Goal: Navigation & Orientation: Understand site structure

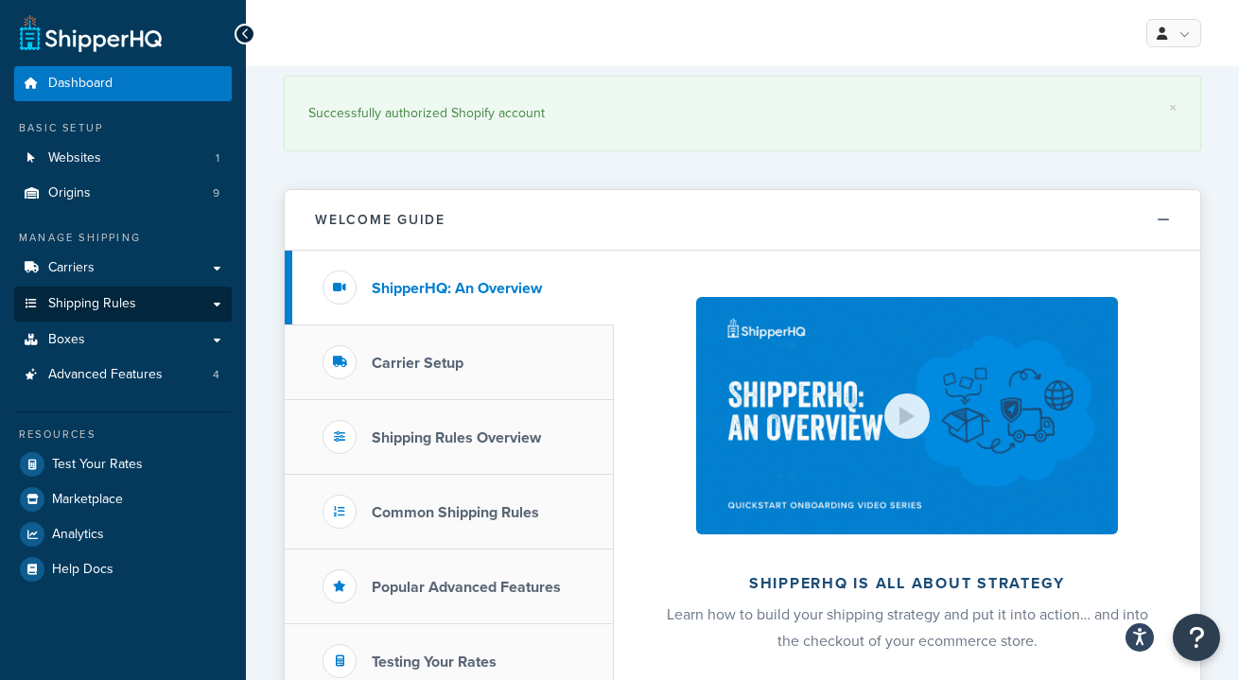
click at [154, 301] on link "Shipping Rules" at bounding box center [122, 303] width 217 height 35
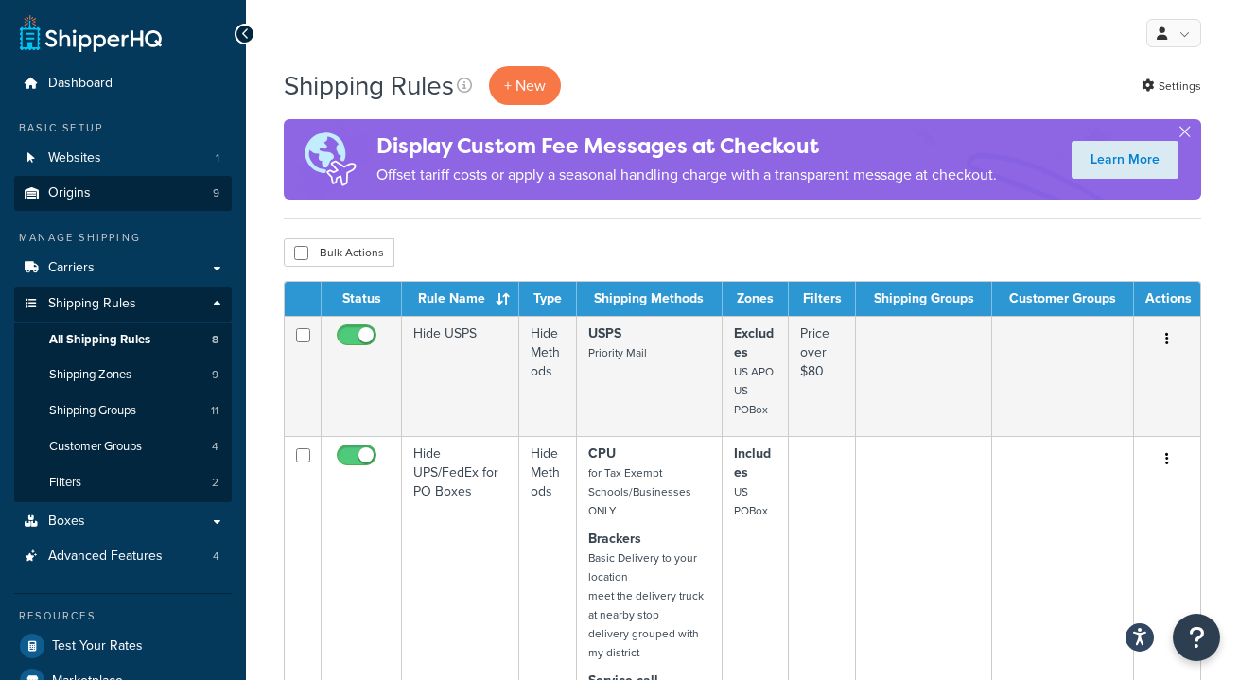
click at [152, 197] on link "Origins 9" at bounding box center [122, 193] width 217 height 35
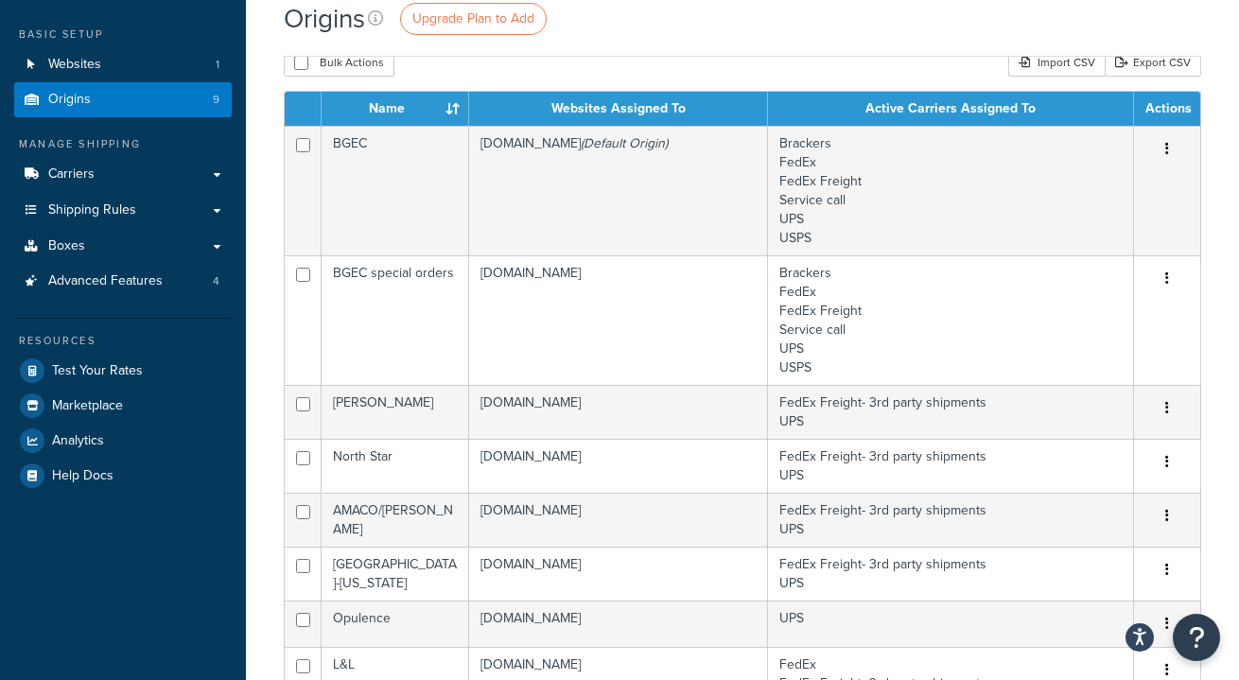
scroll to position [71, 0]
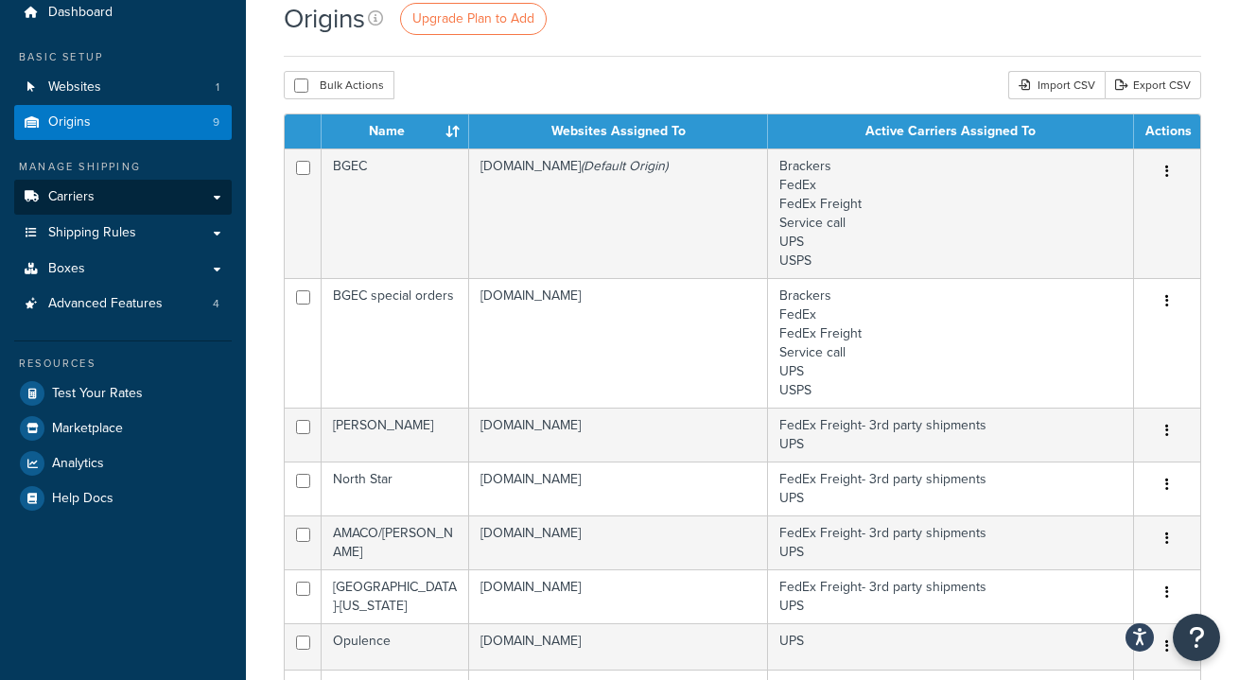
click at [200, 196] on link "Carriers" at bounding box center [122, 197] width 217 height 35
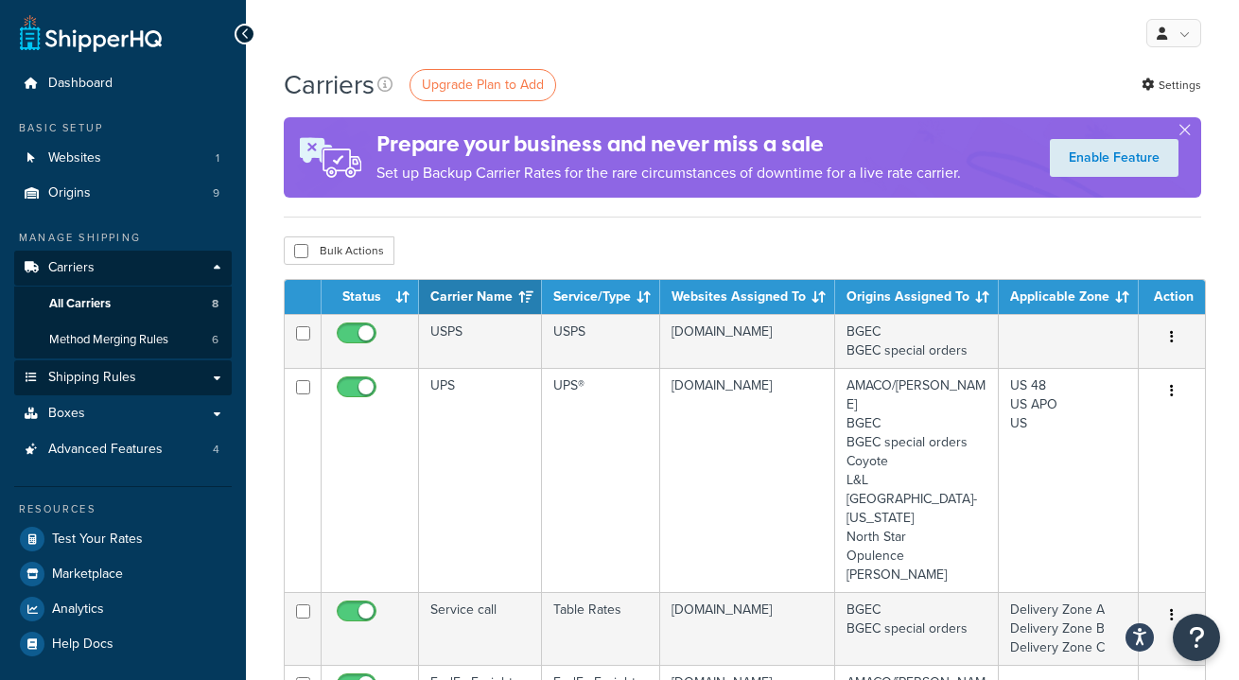
click at [212, 365] on link "Shipping Rules" at bounding box center [122, 377] width 217 height 35
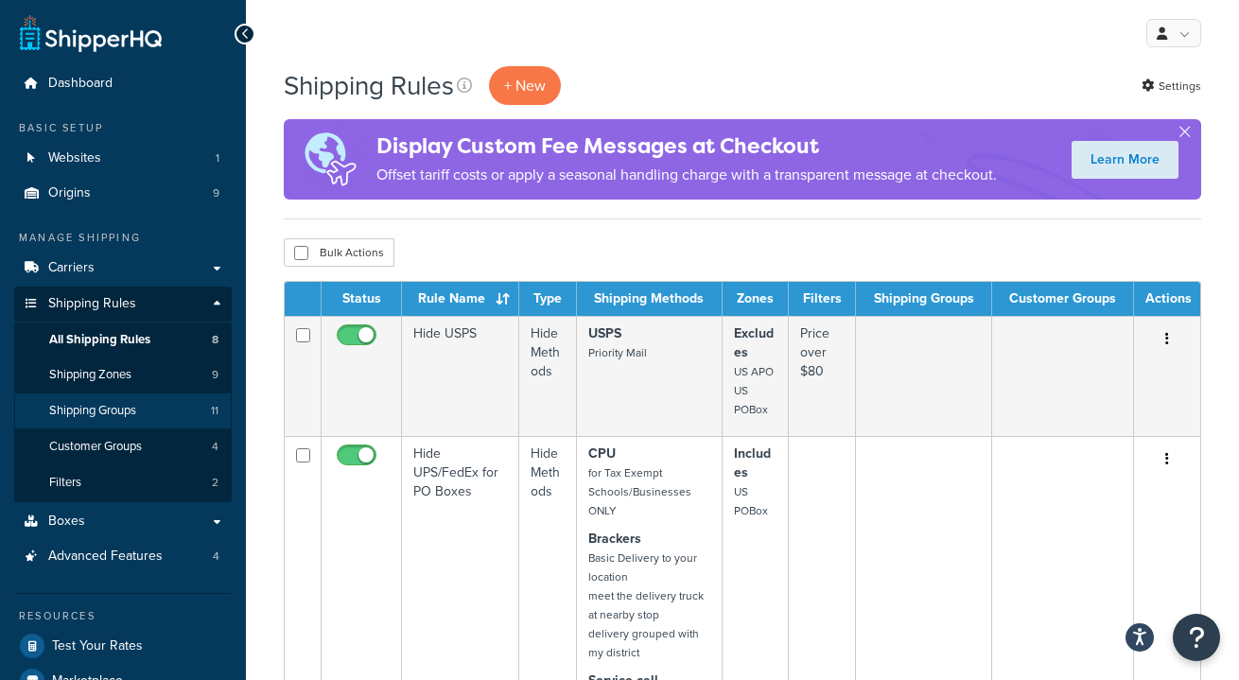
click at [144, 403] on link "Shipping Groups 11" at bounding box center [122, 410] width 217 height 35
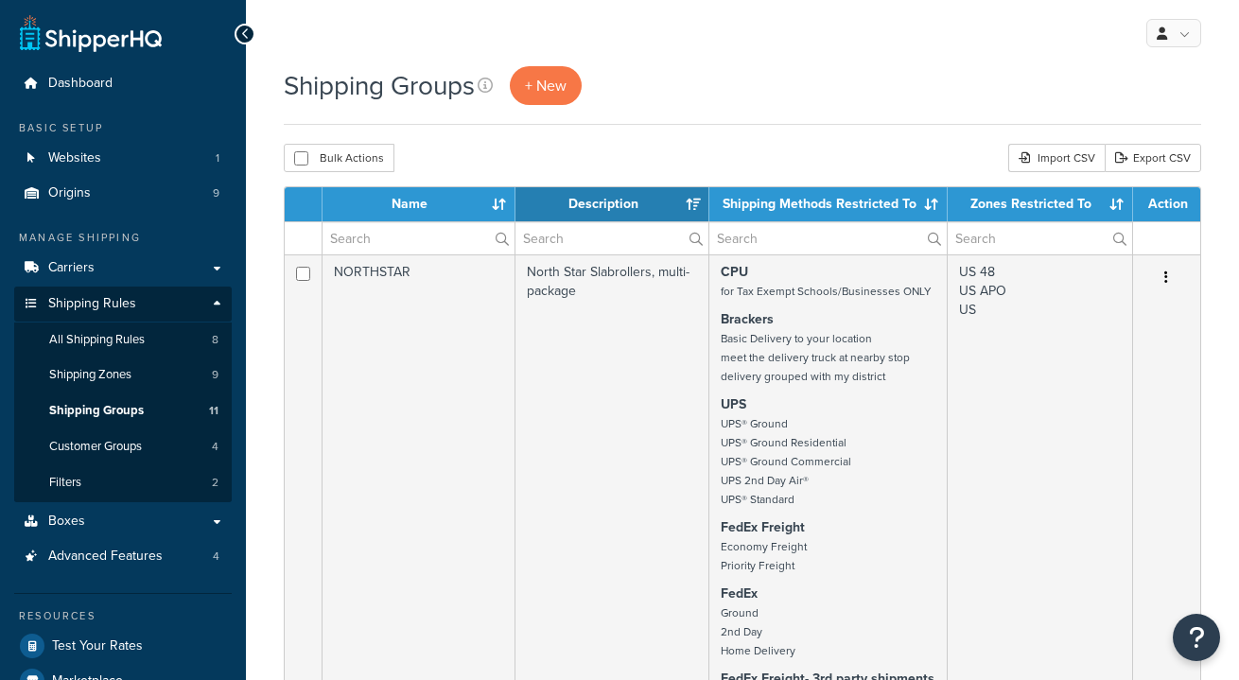
select select "15"
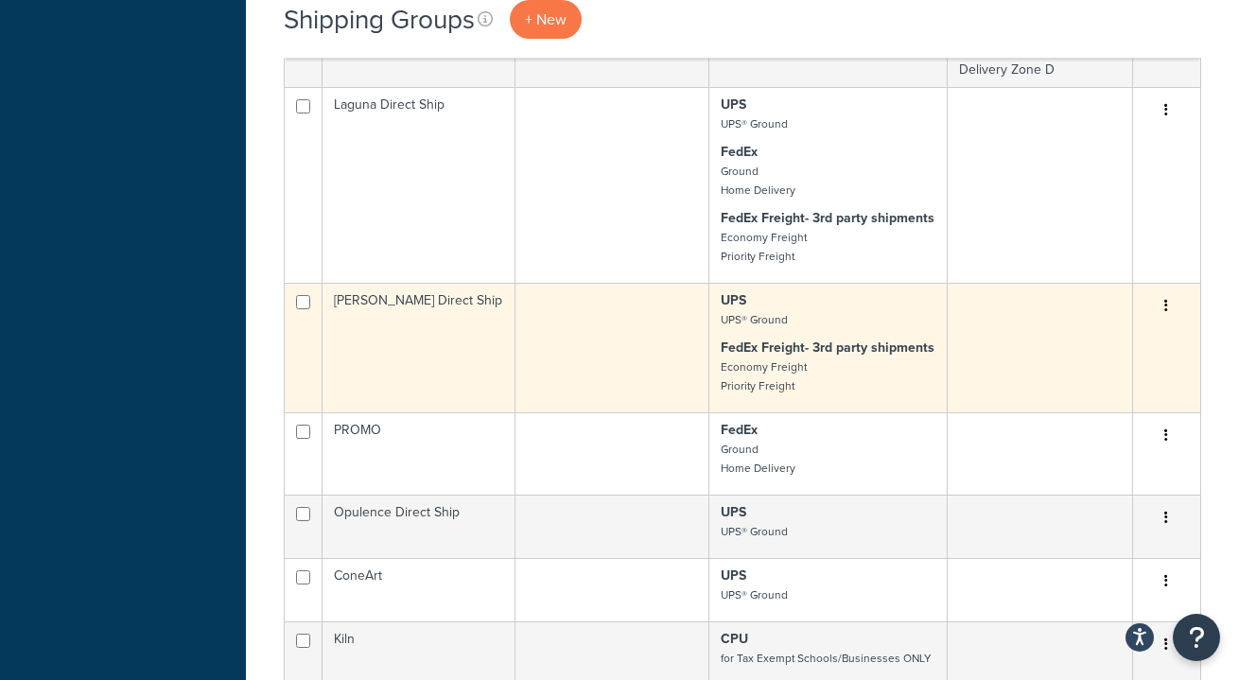
scroll to position [1687, 0]
